Goal: Task Accomplishment & Management: Complete application form

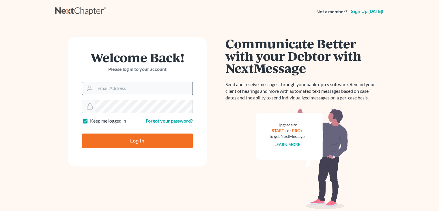
click at [102, 87] on input "Email Address" at bounding box center [143, 88] width 97 height 13
type input "[EMAIL_ADDRESS][DOMAIN_NAME]"
click at [145, 143] on input "Log In" at bounding box center [137, 140] width 111 height 14
type input "Thinking..."
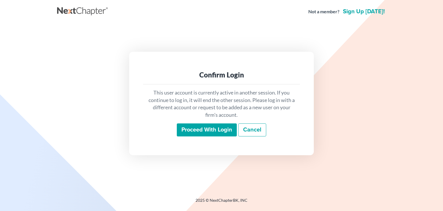
click at [226, 128] on input "Proceed with login" at bounding box center [207, 129] width 60 height 13
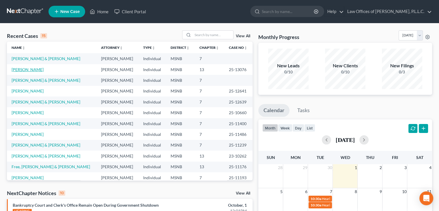
click at [29, 70] on link "[PERSON_NAME]" at bounding box center [28, 69] width 32 height 5
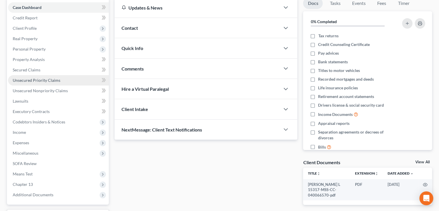
scroll to position [106, 0]
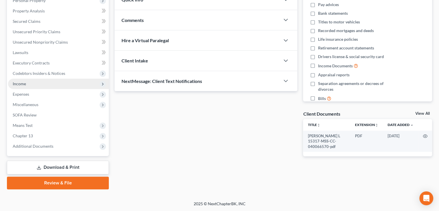
click at [37, 86] on span "Income" at bounding box center [58, 84] width 101 height 10
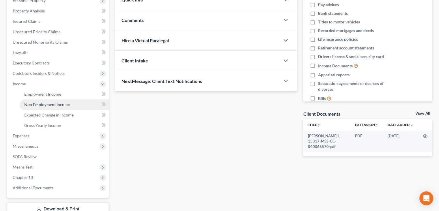
click at [36, 106] on span "Non Employment Income" at bounding box center [47, 104] width 46 height 5
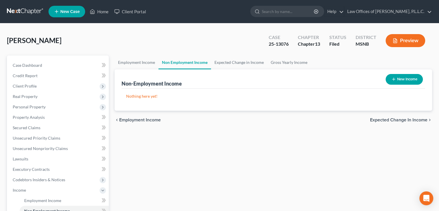
click at [409, 79] on button "New Income" at bounding box center [404, 79] width 37 height 11
select select "0"
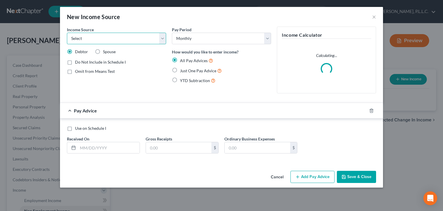
click at [115, 37] on select "Select Unemployment Disability (from employer) Pension Retirement Social Securi…" at bounding box center [116, 39] width 99 height 12
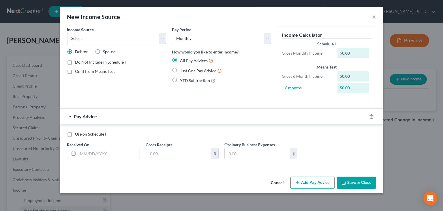
select select "9"
click at [67, 33] on select "Select Unemployment Disability (from employer) Pension Retirement Social Securi…" at bounding box center [116, 39] width 99 height 12
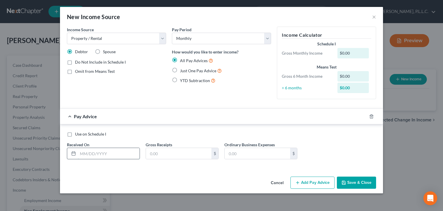
click at [106, 156] on input "text" at bounding box center [109, 153] width 62 height 11
type input "[DATE]"
click at [169, 154] on input "text" at bounding box center [179, 153] width 66 height 11
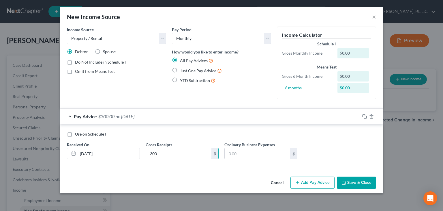
type input "300"
click at [359, 185] on button "Save & Close" at bounding box center [356, 182] width 39 height 12
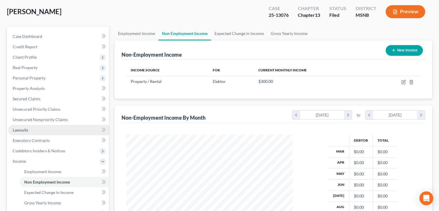
scroll to position [58, 0]
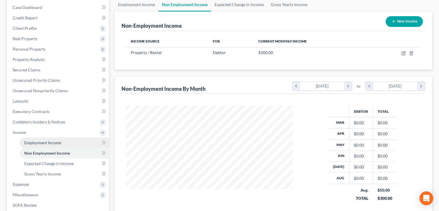
click at [47, 141] on span "Employment Income" at bounding box center [42, 142] width 37 height 5
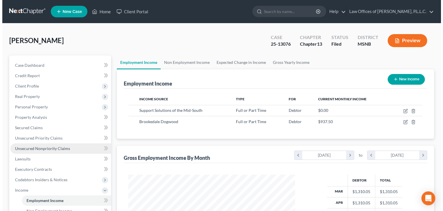
scroll to position [103, 178]
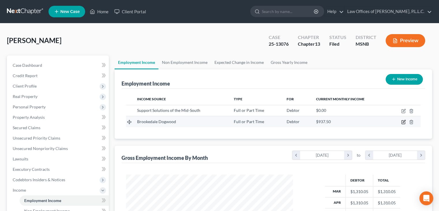
click at [406, 121] on icon "button" at bounding box center [403, 122] width 5 height 5
select select "0"
select select "44"
select select "1"
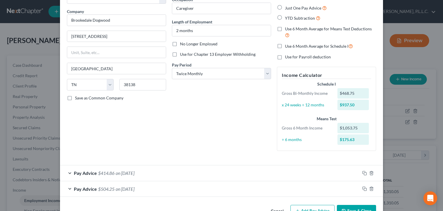
scroll to position [58, 0]
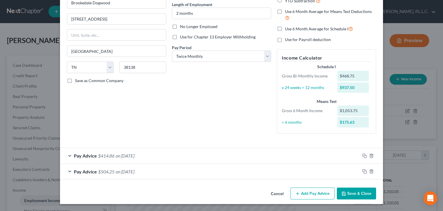
click at [67, 172] on div "Pay Advice $504.25 on [DATE]" at bounding box center [210, 171] width 300 height 15
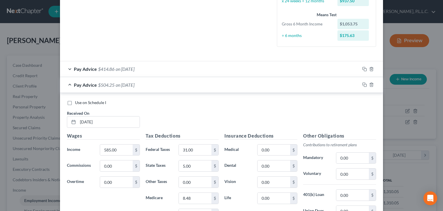
scroll to position [173, 0]
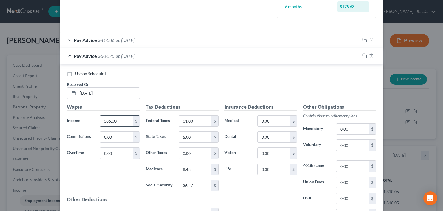
click at [114, 121] on input "585.00" at bounding box center [116, 120] width 33 height 11
type input "900"
click at [202, 120] on input "31.00" at bounding box center [195, 120] width 33 height 11
type input "60"
click at [190, 168] on input "8.48" at bounding box center [195, 169] width 33 height 11
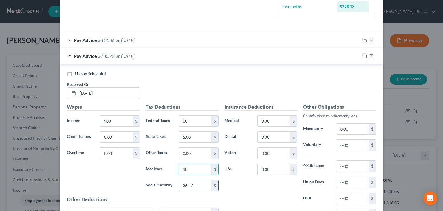
type input "18"
click at [207, 182] on input "36.27" at bounding box center [195, 185] width 33 height 11
type input "72"
click at [75, 185] on div "Wages Income * 900 $ Commissions 0.00 $ Overtime 0.00 $" at bounding box center [103, 149] width 79 height 92
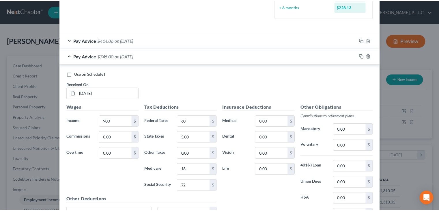
scroll to position [230, 0]
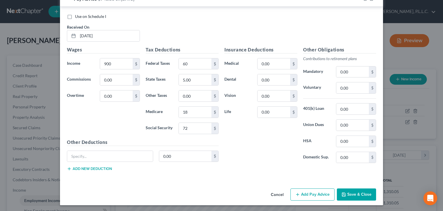
click at [355, 196] on button "Save & Close" at bounding box center [356, 194] width 39 height 12
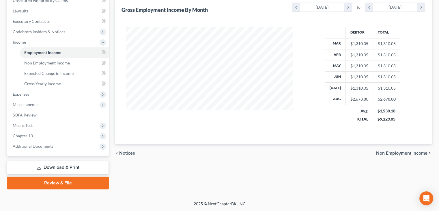
scroll to position [90, 0]
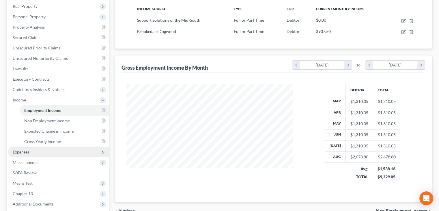
click at [30, 154] on span "Expenses" at bounding box center [58, 152] width 101 height 10
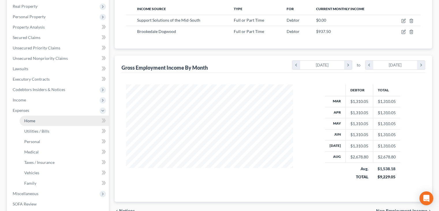
click at [31, 122] on span "Home" at bounding box center [29, 120] width 11 height 5
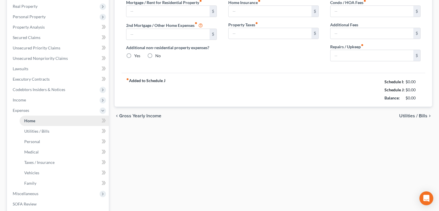
type input "0.00"
radio input "true"
type input "0.00"
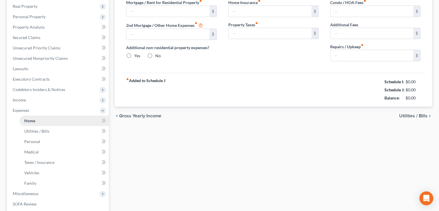
type input "0.00"
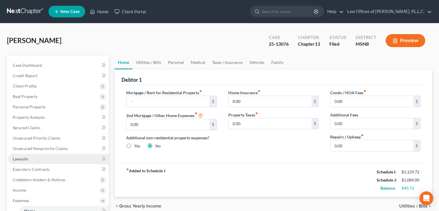
scroll to position [58, 0]
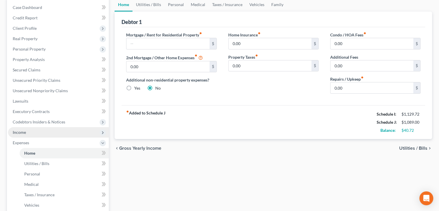
click at [27, 133] on span "Income" at bounding box center [58, 132] width 101 height 10
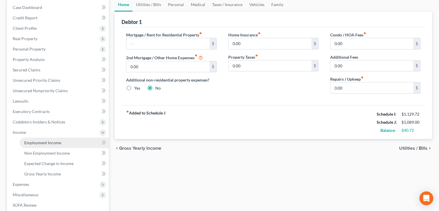
click at [47, 145] on link "Employment Income" at bounding box center [64, 142] width 89 height 10
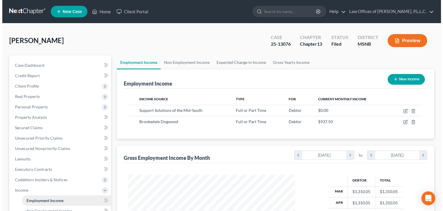
scroll to position [103, 178]
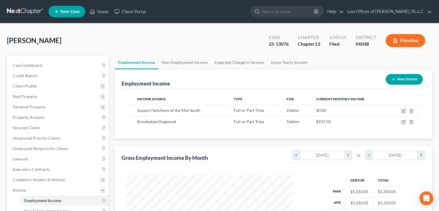
click at [403, 77] on button "New Income" at bounding box center [404, 79] width 37 height 11
select select "0"
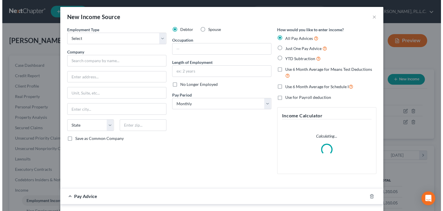
scroll to position [103, 180]
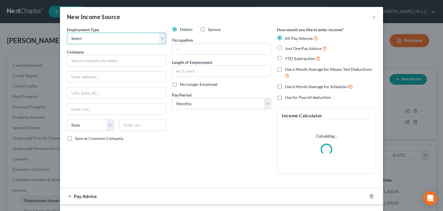
click at [111, 41] on select "Select Full or [DEMOGRAPHIC_DATA] Employment Self Employment" at bounding box center [116, 39] width 99 height 12
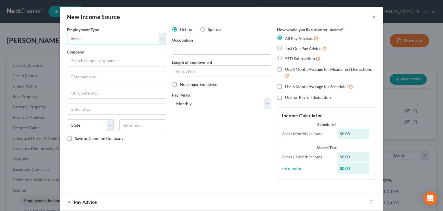
select select "0"
click at [67, 33] on select "Select Full or [DEMOGRAPHIC_DATA] Employment Self Employment" at bounding box center [116, 39] width 99 height 12
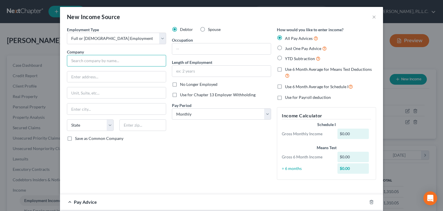
click at [109, 59] on input "text" at bounding box center [116, 61] width 99 height 12
click at [91, 59] on input "text" at bounding box center [116, 61] width 99 height 12
type input "RHA Health Services"
type input "[STREET_ADDRESS]"
type input "30346"
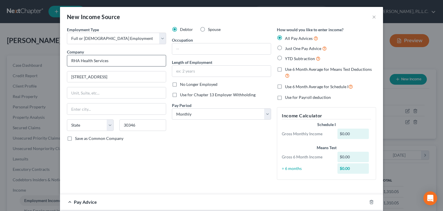
type input "[GEOGRAPHIC_DATA]"
select select "10"
click at [75, 139] on label "Save as Common Company" at bounding box center [99, 138] width 48 height 6
click at [77, 139] on input "Save as Common Company" at bounding box center [79, 137] width 4 height 4
checkbox input "true"
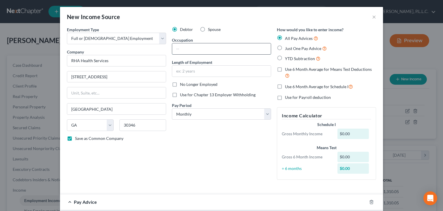
click at [187, 51] on input "text" at bounding box center [221, 48] width 99 height 11
type input "caregiver"
type input "2 years"
click at [202, 120] on div "Debtor Spouse Occupation caregiver Length of Employment 2 years No Longer Emplo…" at bounding box center [221, 106] width 105 height 158
click at [202, 115] on select "Select Monthly Twice Monthly Every Other Week Weekly" at bounding box center [221, 114] width 99 height 12
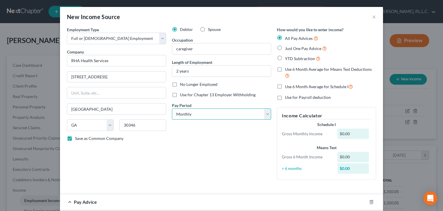
select select "1"
click at [172, 108] on select "Select Monthly Twice Monthly Every Other Week Weekly" at bounding box center [221, 114] width 99 height 12
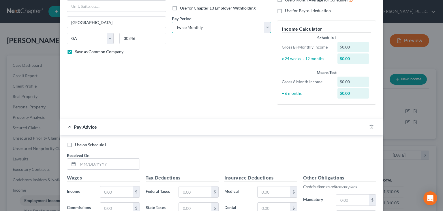
scroll to position [29, 0]
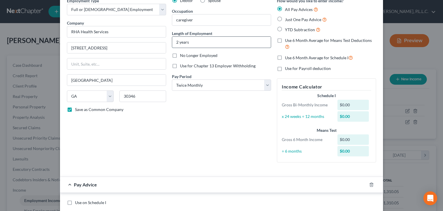
click at [191, 41] on input "2 years" at bounding box center [221, 42] width 99 height 11
drag, startPoint x: 191, startPoint y: 41, endPoint x: 152, endPoint y: 44, distance: 39.4
click at [152, 44] on div "Employment Type * Select Full or [DEMOGRAPHIC_DATA] Employment Self Employment …" at bounding box center [221, 85] width 315 height 174
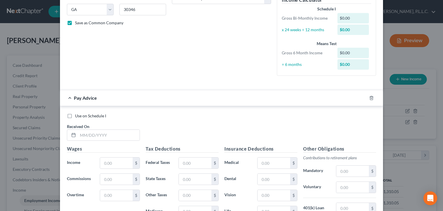
scroll to position [144, 0]
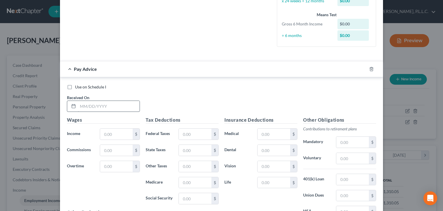
type input "1 month"
click at [89, 109] on input "text" at bounding box center [109, 106] width 62 height 11
type input "[DATE]"
click at [118, 133] on input "text" at bounding box center [116, 133] width 33 height 11
type input "300.00"
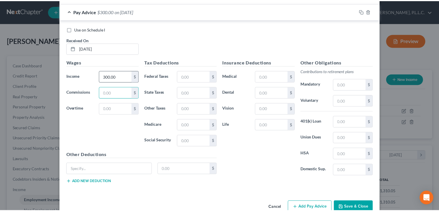
scroll to position [215, 0]
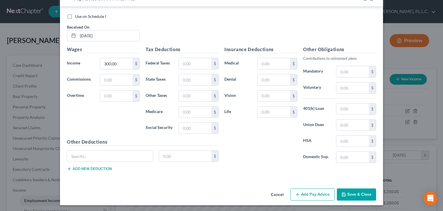
click at [350, 196] on button "Save & Close" at bounding box center [356, 194] width 39 height 12
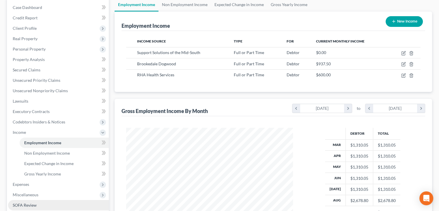
scroll to position [87, 0]
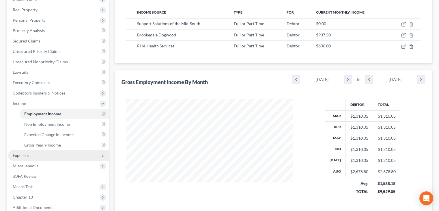
click at [28, 155] on span "Expenses" at bounding box center [21, 155] width 16 height 5
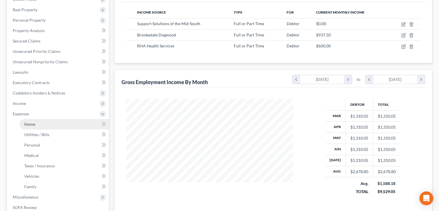
click at [31, 126] on link "Home" at bounding box center [64, 124] width 89 height 10
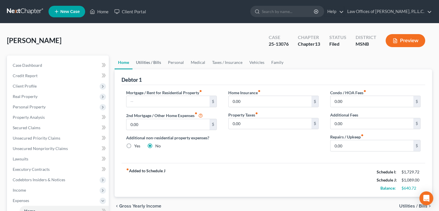
click at [146, 63] on link "Utilities / Bills" at bounding box center [149, 62] width 32 height 14
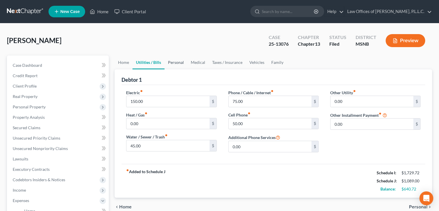
click at [176, 64] on link "Personal" at bounding box center [176, 62] width 23 height 14
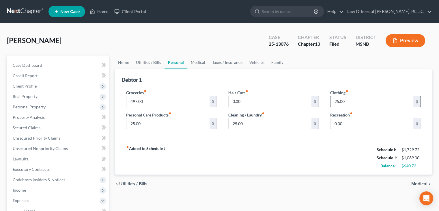
click at [348, 98] on input "25.00" at bounding box center [372, 101] width 83 height 11
click at [177, 126] on input "25.00" at bounding box center [167, 123] width 83 height 11
click at [247, 128] on input "25.00" at bounding box center [270, 123] width 83 height 11
click at [353, 104] on input "text" at bounding box center [372, 101] width 83 height 11
type input "10"
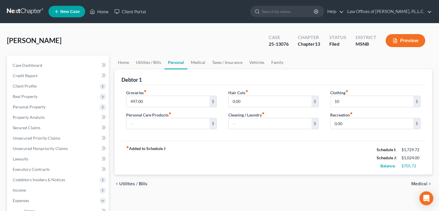
click at [318, 131] on div "Hair Cuts fiber_manual_record 0.00 $ Cleaning / Laundry fiber_manual_record $" at bounding box center [274, 111] width 102 height 44
click at [196, 59] on link "Medical" at bounding box center [197, 62] width 21 height 14
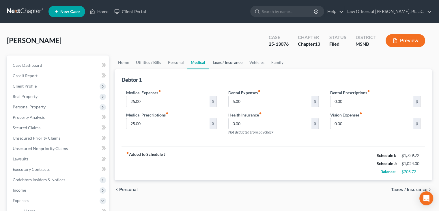
click at [231, 59] on link "Taxes / Insurance" at bounding box center [227, 62] width 37 height 14
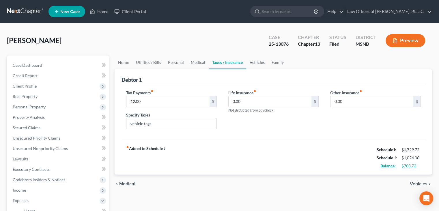
click at [257, 61] on link "Vehicles" at bounding box center [257, 62] width 22 height 14
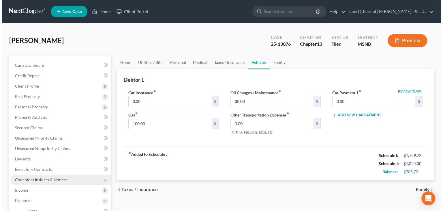
scroll to position [58, 0]
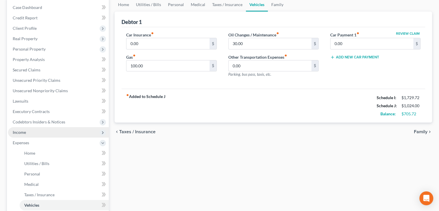
click at [21, 132] on span "Income" at bounding box center [19, 132] width 13 height 5
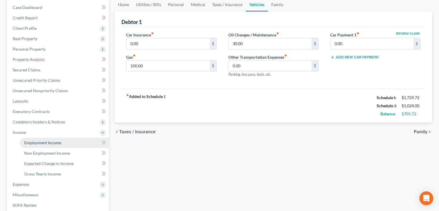
click at [34, 141] on span "Employment Income" at bounding box center [42, 142] width 37 height 5
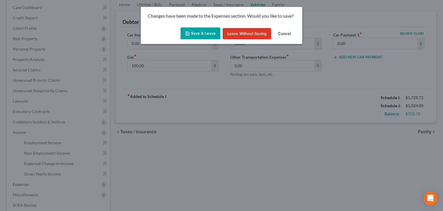
click at [202, 33] on button "Save & Leave" at bounding box center [201, 33] width 40 height 12
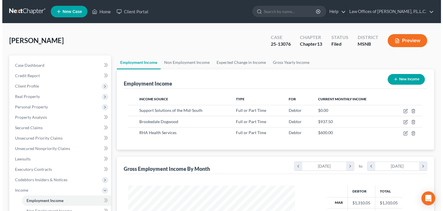
scroll to position [103, 178]
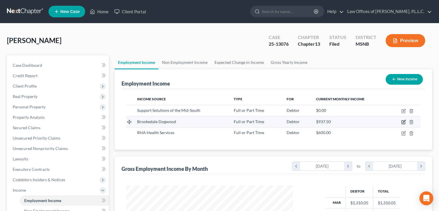
click at [404, 122] on icon "button" at bounding box center [404, 121] width 3 height 3
select select "0"
select select "44"
select select "1"
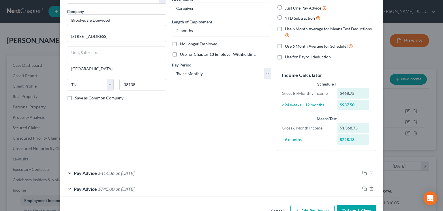
scroll to position [58, 0]
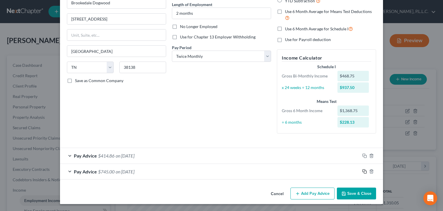
click at [364, 173] on rect "button" at bounding box center [365, 172] width 3 height 3
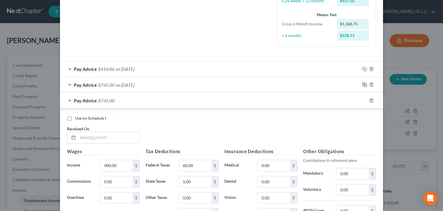
scroll to position [173, 0]
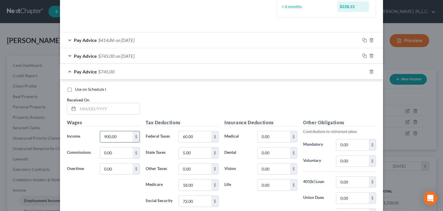
click at [124, 137] on input "900.00" at bounding box center [116, 136] width 33 height 11
type input "1,055"
click at [102, 187] on div "Wages Income * 1,055 $ Commissions 0.00 $ Overtime 0.00 $" at bounding box center [103, 165] width 79 height 92
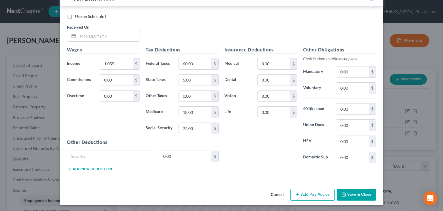
scroll to position [217, 0]
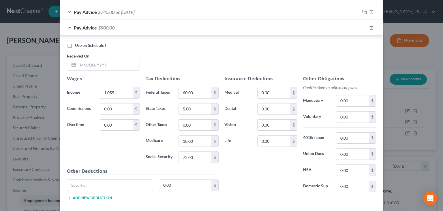
click at [75, 46] on label "Use on Schedule I" at bounding box center [90, 45] width 31 height 6
click at [77, 46] on input "Use on Schedule I" at bounding box center [79, 44] width 4 height 4
checkbox input "true"
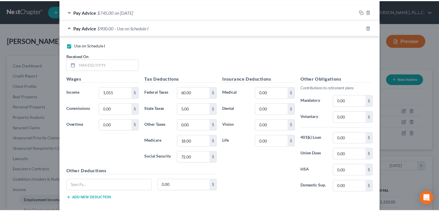
scroll to position [246, 0]
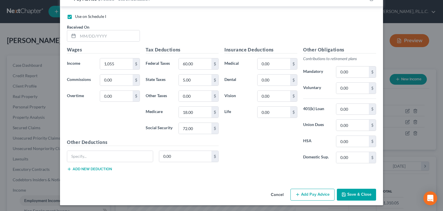
click at [356, 195] on button "Save & Close" at bounding box center [356, 195] width 39 height 12
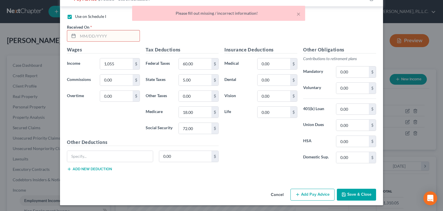
click at [101, 35] on input "text" at bounding box center [109, 35] width 62 height 11
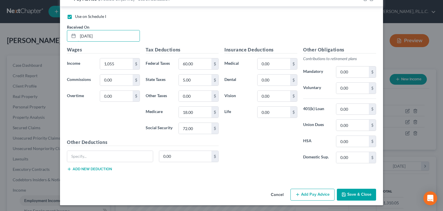
type input "[DATE]"
click at [363, 189] on button "Save & Close" at bounding box center [356, 195] width 39 height 12
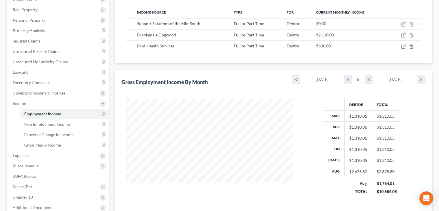
scroll to position [115, 0]
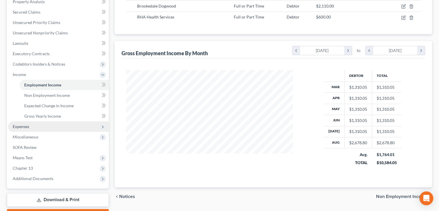
click at [33, 130] on span "Expenses" at bounding box center [58, 126] width 101 height 10
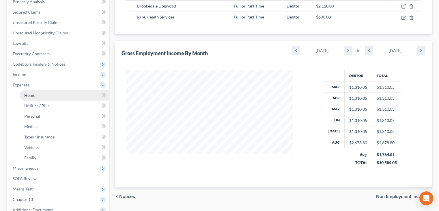
click at [25, 98] on link "Home" at bounding box center [64, 95] width 89 height 10
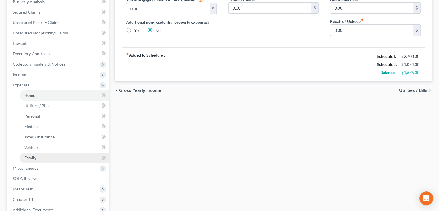
scroll to position [87, 0]
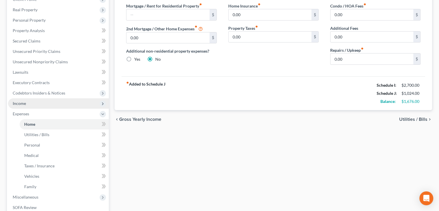
click at [27, 103] on span "Income" at bounding box center [58, 103] width 101 height 10
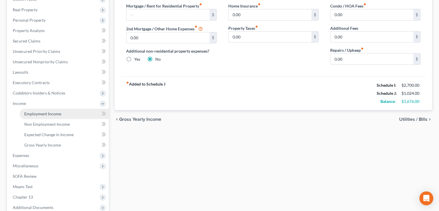
click at [38, 113] on span "Employment Income" at bounding box center [42, 113] width 37 height 5
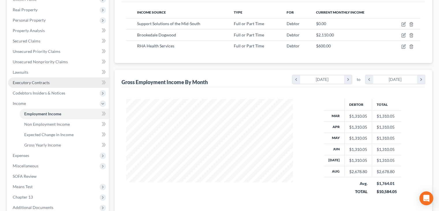
scroll to position [148, 0]
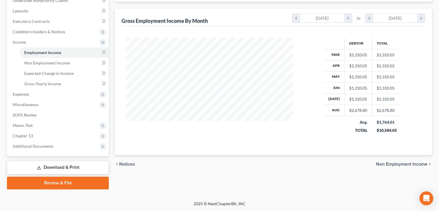
click at [51, 164] on link "Download & Print" at bounding box center [58, 168] width 102 height 14
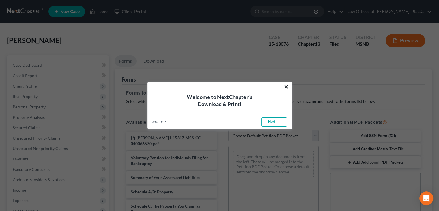
click at [286, 86] on button "×" at bounding box center [286, 86] width 5 height 9
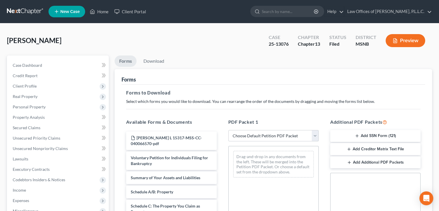
click at [276, 133] on select "Choose Default Petition PDF Packet Complete Bankruptcy Petition (all forms and …" at bounding box center [273, 136] width 90 height 12
select select "0"
click at [228, 130] on select "Choose Default Petition PDF Packet Complete Bankruptcy Petition (all forms and …" at bounding box center [273, 136] width 90 height 12
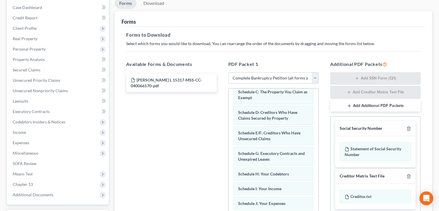
scroll to position [87, 0]
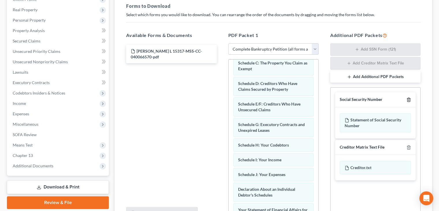
click at [408, 98] on icon "button" at bounding box center [408, 99] width 5 height 5
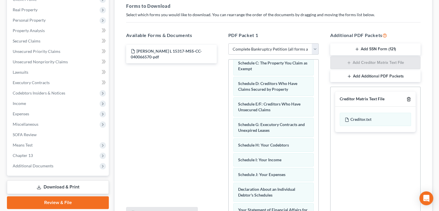
click at [410, 99] on icon "button" at bounding box center [408, 99] width 3 height 4
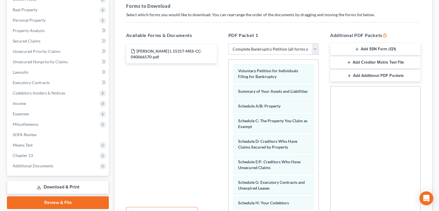
scroll to position [0, 0]
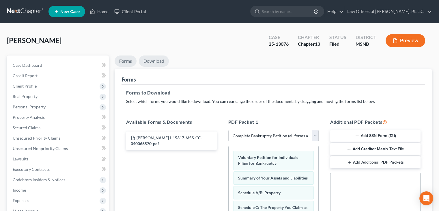
click at [153, 60] on link "Download" at bounding box center [154, 60] width 30 height 11
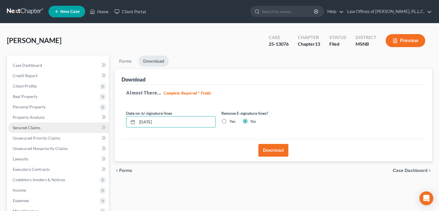
drag, startPoint x: 167, startPoint y: 122, endPoint x: 94, endPoint y: 131, distance: 74.0
click at [94, 131] on div "Petition Navigation Case Dashboard Payments Invoices Payments Payments Credit R…" at bounding box center [219, 175] width 431 height 240
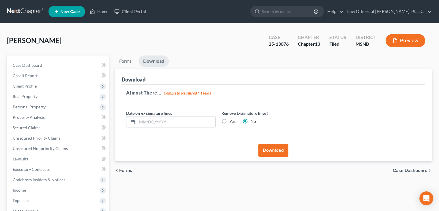
click at [230, 120] on label "Yes" at bounding box center [233, 121] width 6 height 6
click at [232, 120] on input "Yes" at bounding box center [234, 120] width 4 height 4
radio input "true"
radio input "false"
click at [270, 149] on button "Download" at bounding box center [273, 150] width 30 height 13
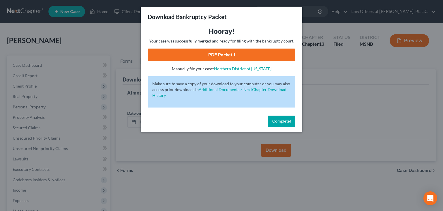
click at [247, 55] on link "PDF Packet 1" at bounding box center [222, 54] width 148 height 13
click at [277, 122] on span "Complete!" at bounding box center [282, 121] width 18 height 5
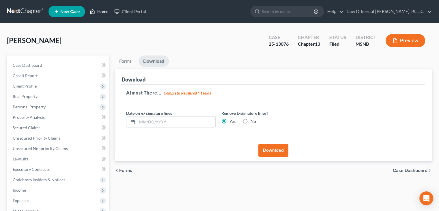
click at [102, 12] on link "Home" at bounding box center [99, 11] width 25 height 10
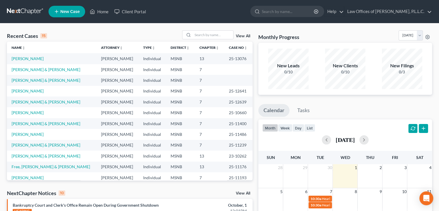
click at [34, 83] on td "[PERSON_NAME] & [PERSON_NAME]" at bounding box center [51, 80] width 89 height 11
click at [33, 80] on link "[PERSON_NAME] & [PERSON_NAME]" at bounding box center [46, 80] width 69 height 5
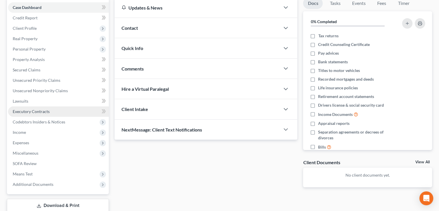
scroll to position [87, 0]
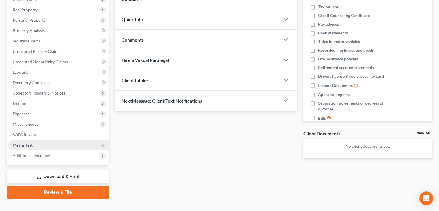
click at [33, 141] on span "Means Test" at bounding box center [58, 145] width 101 height 10
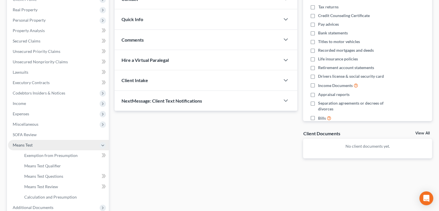
scroll to position [115, 0]
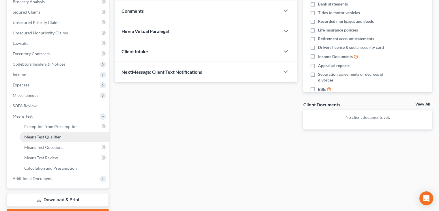
click at [33, 139] on link "Means Test Qualifier" at bounding box center [64, 137] width 89 height 10
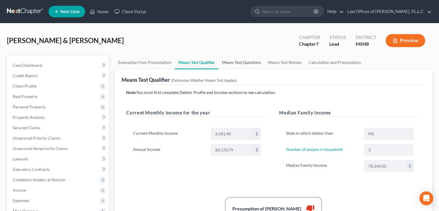
click at [231, 63] on link "Means Test Questions" at bounding box center [242, 62] width 46 height 14
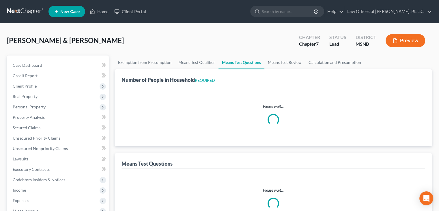
select select "0"
select select "60"
select select "1"
select select "60"
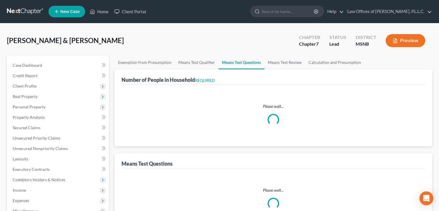
select select "3"
select select "2"
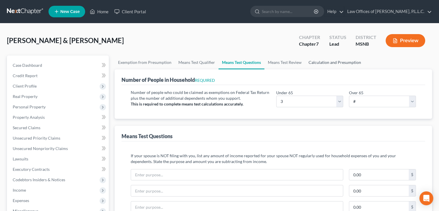
click at [321, 64] on link "Calculation and Presumption" at bounding box center [334, 62] width 59 height 14
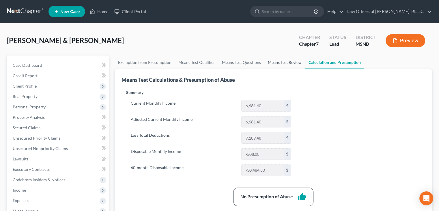
click at [283, 62] on link "Means Test Review" at bounding box center [284, 62] width 41 height 14
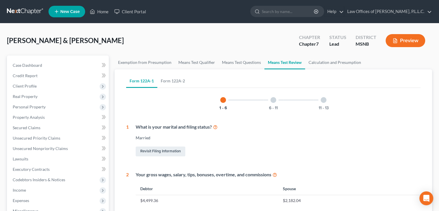
scroll to position [29, 0]
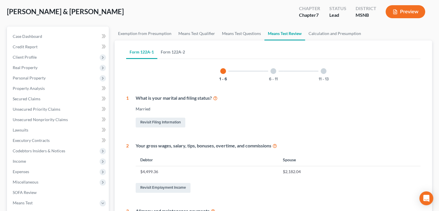
click at [169, 52] on link "Form 122A-2" at bounding box center [172, 52] width 31 height 14
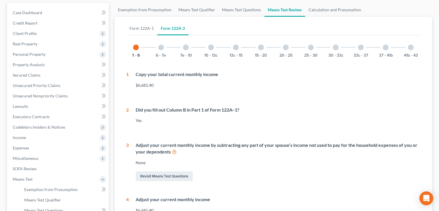
scroll to position [24, 0]
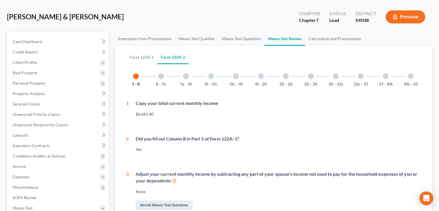
click at [163, 77] on div at bounding box center [161, 76] width 6 height 6
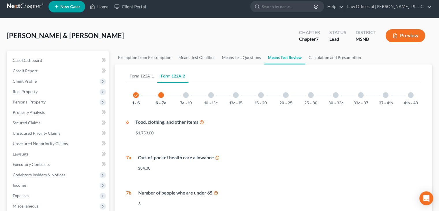
scroll to position [0, 0]
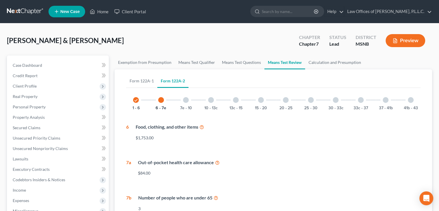
click at [186, 99] on div at bounding box center [186, 100] width 6 height 6
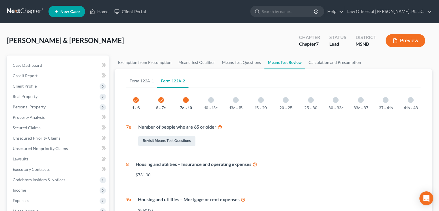
click at [213, 100] on div at bounding box center [211, 100] width 6 height 6
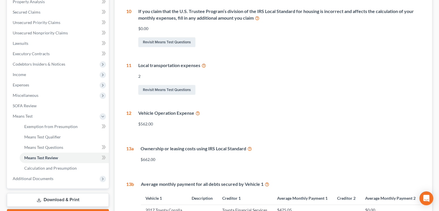
scroll to position [144, 0]
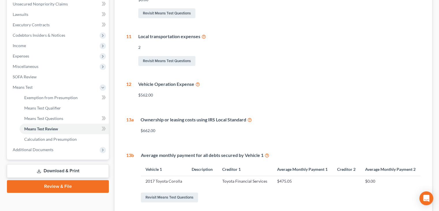
click at [198, 85] on icon at bounding box center [197, 83] width 5 height 5
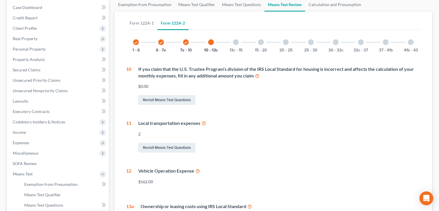
scroll to position [0, 0]
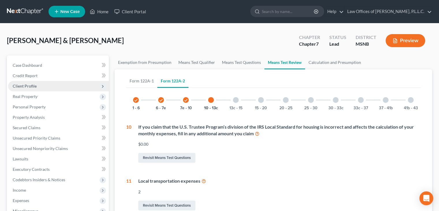
click at [29, 87] on span "Client Profile" at bounding box center [25, 85] width 24 height 5
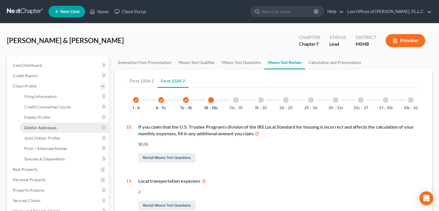
click at [38, 126] on span "Debtor Addresses" at bounding box center [40, 127] width 32 height 5
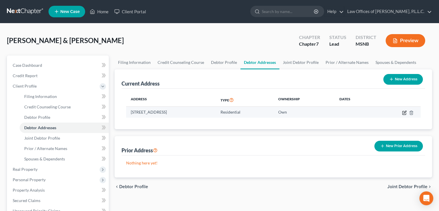
click at [402, 112] on icon "button" at bounding box center [403, 112] width 3 height 3
select select "25"
select select "0"
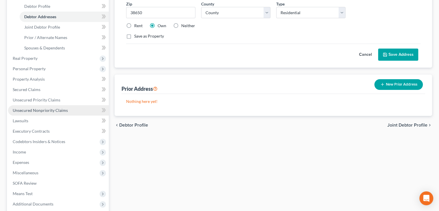
scroll to position [140, 0]
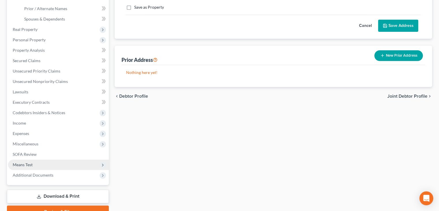
click at [27, 168] on span "Means Test" at bounding box center [58, 164] width 101 height 10
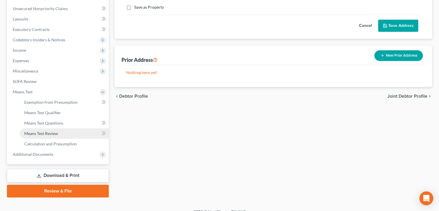
click at [39, 133] on span "Means Test Review" at bounding box center [41, 133] width 34 height 5
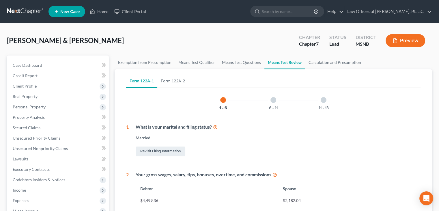
scroll to position [58, 0]
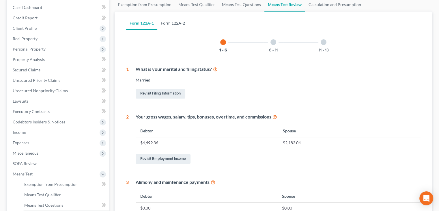
click at [178, 21] on link "Form 122A-2" at bounding box center [172, 23] width 31 height 14
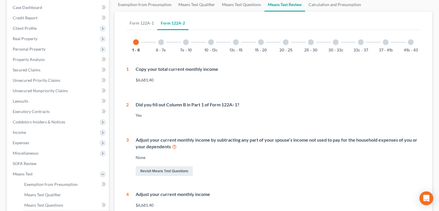
click at [187, 43] on div at bounding box center [186, 42] width 6 height 6
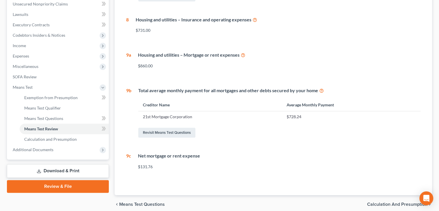
scroll to position [87, 0]
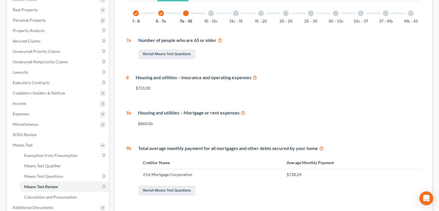
click at [210, 14] on div at bounding box center [211, 13] width 6 height 6
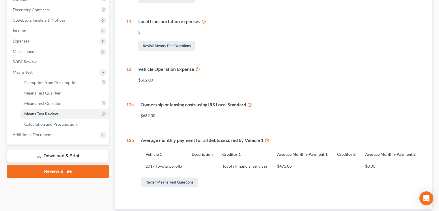
scroll to position [161, 0]
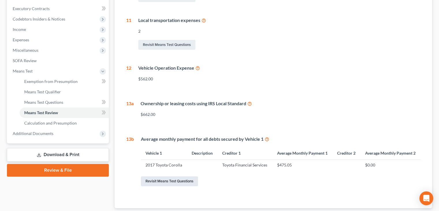
click at [161, 184] on link "Revisit Means Test Questions" at bounding box center [169, 181] width 57 height 10
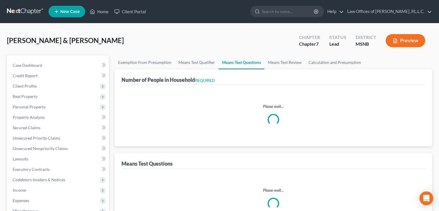
select select "0"
select select "60"
select select "1"
select select "60"
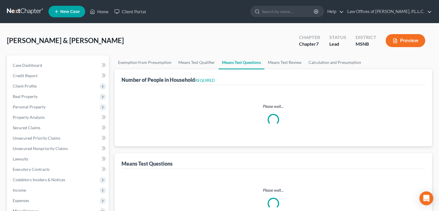
select select "3"
select select "2"
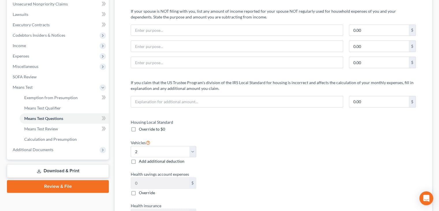
scroll to position [173, 0]
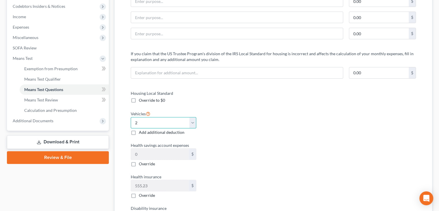
click at [192, 125] on select "Select 0 1 2 3 4 5" at bounding box center [164, 123] width 66 height 12
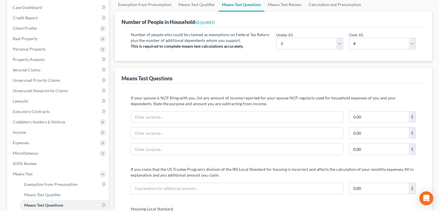
scroll to position [29, 0]
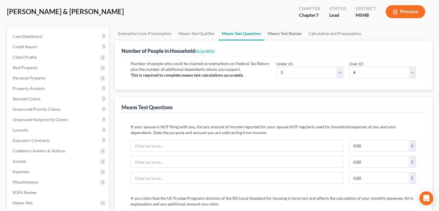
click at [294, 33] on link "Means Test Review" at bounding box center [284, 34] width 41 height 14
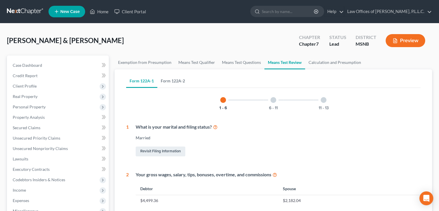
click at [182, 80] on link "Form 122A-2" at bounding box center [172, 81] width 31 height 14
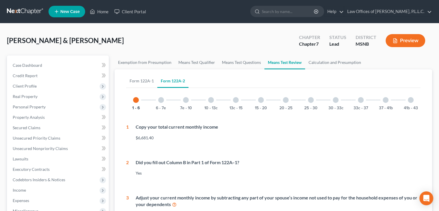
click at [208, 103] on div "10 - 13c" at bounding box center [211, 100] width 20 height 20
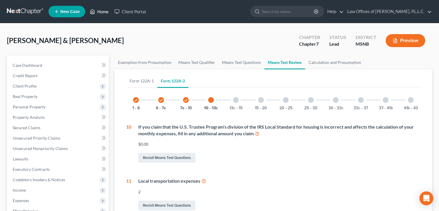
click at [106, 13] on link "Home" at bounding box center [99, 11] width 25 height 10
